Goal: Find specific page/section: Find specific page/section

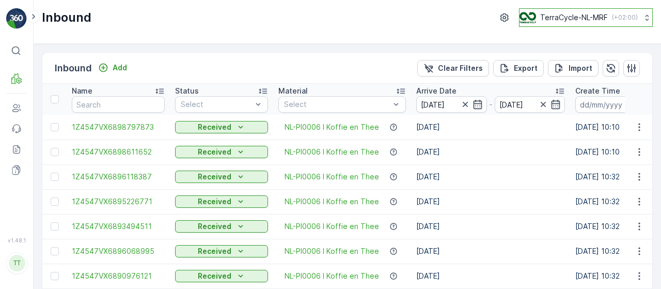
click at [561, 17] on p "TerraCycle-NL-MRF" at bounding box center [574, 17] width 68 height 10
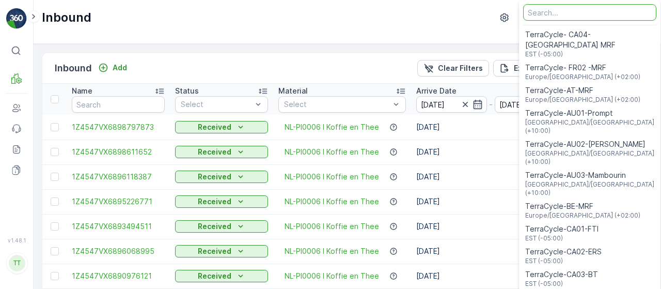
scroll to position [1108, 0]
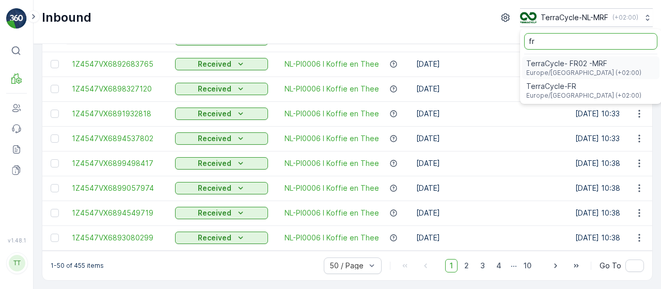
type input "fr"
click at [538, 61] on span "TerraCycle- FR02 -MRF" at bounding box center [583, 63] width 115 height 10
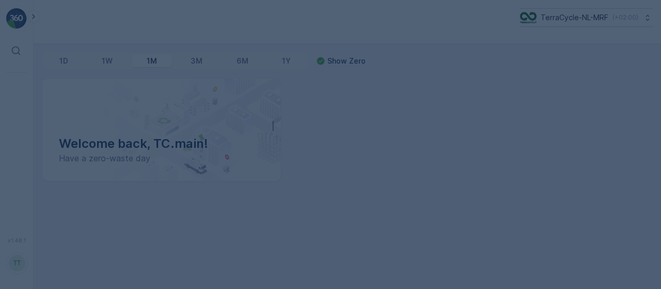
click at [31, 14] on div at bounding box center [330, 144] width 661 height 289
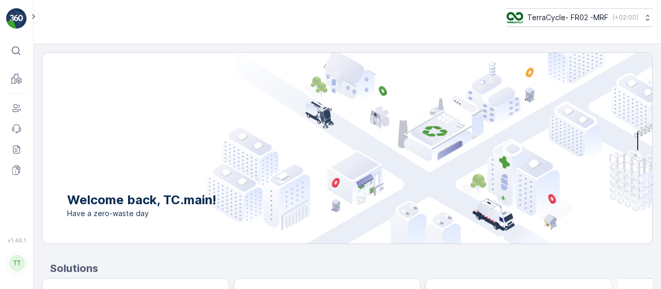
click at [36, 19] on icon at bounding box center [33, 16] width 11 height 12
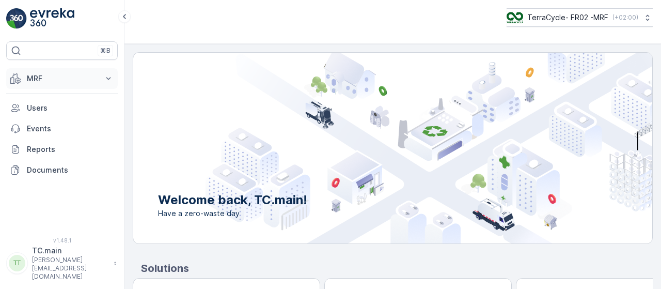
click at [32, 73] on p "MRF" at bounding box center [62, 78] width 70 height 10
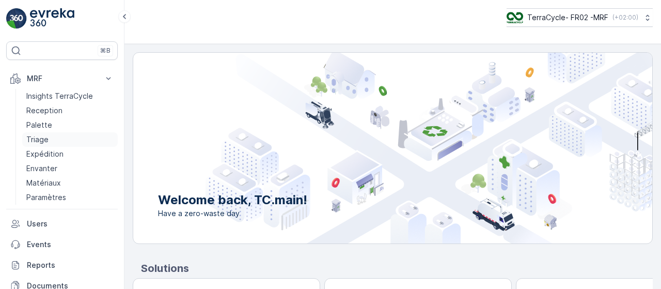
click at [48, 142] on p "Triage" at bounding box center [37, 139] width 22 height 10
